Goal: Navigation & Orientation: Find specific page/section

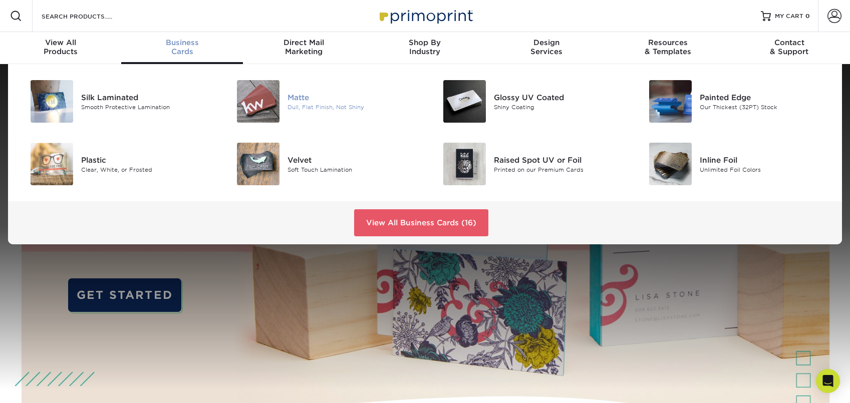
click at [275, 99] on img at bounding box center [258, 101] width 43 height 43
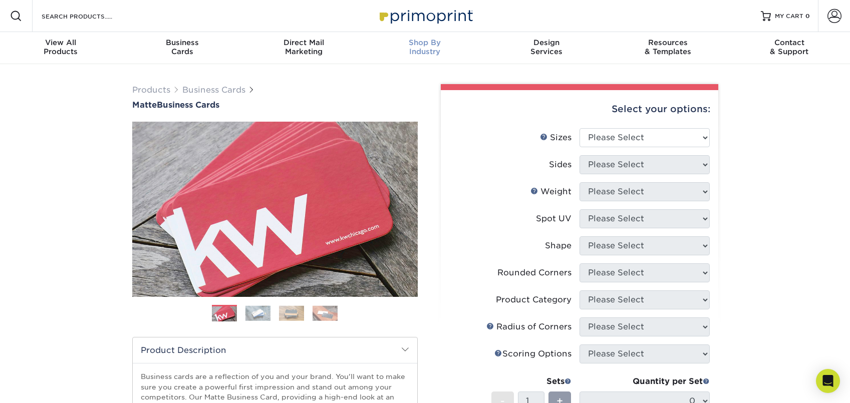
click at [426, 45] on span "Shop By" at bounding box center [424, 42] width 121 height 9
click at [413, 17] on img at bounding box center [425, 16] width 100 height 22
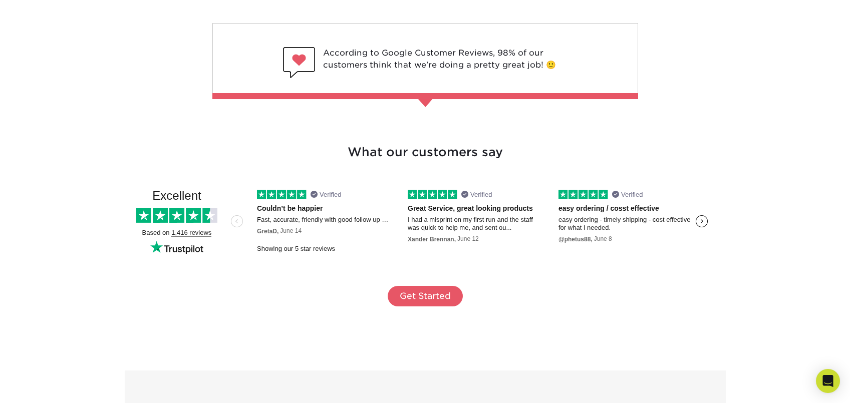
scroll to position [905, 0]
